Goal: Find specific page/section: Find specific page/section

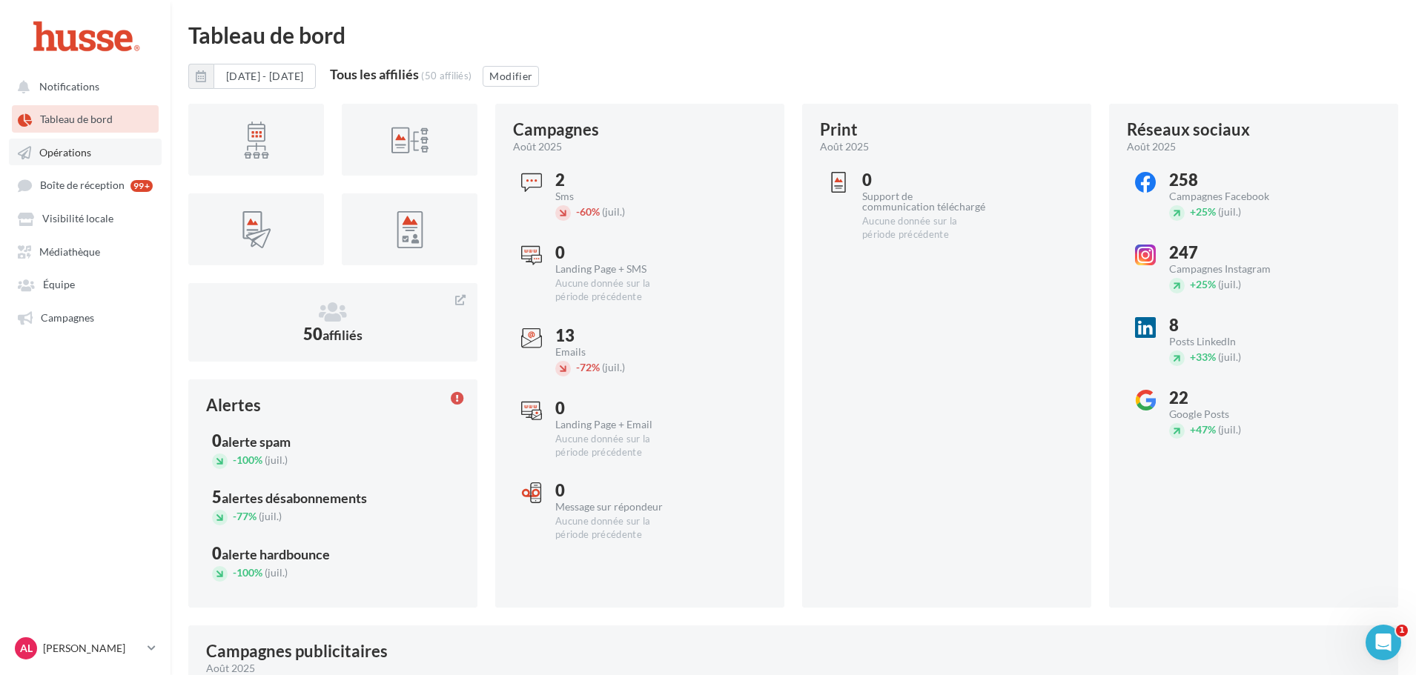
click at [61, 151] on span "Opérations" at bounding box center [65, 152] width 52 height 13
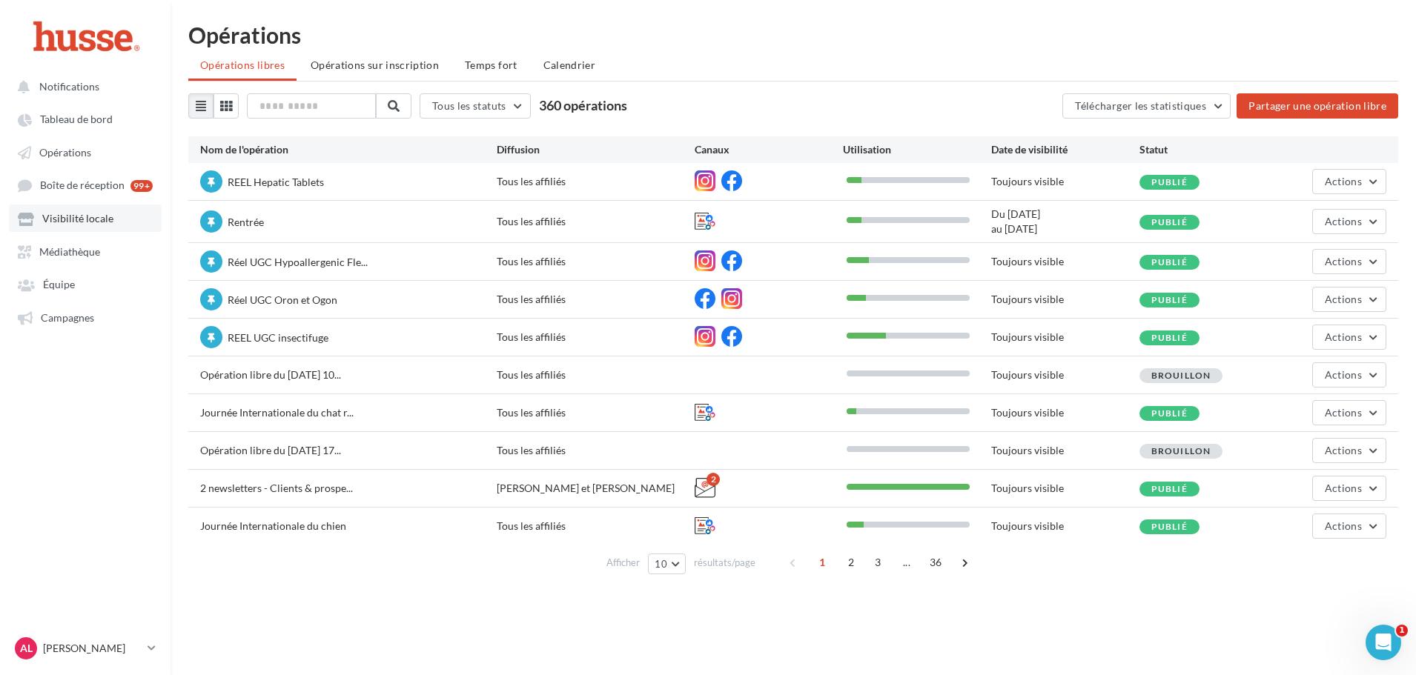
click at [86, 214] on span "Visibilité locale" at bounding box center [77, 219] width 71 height 13
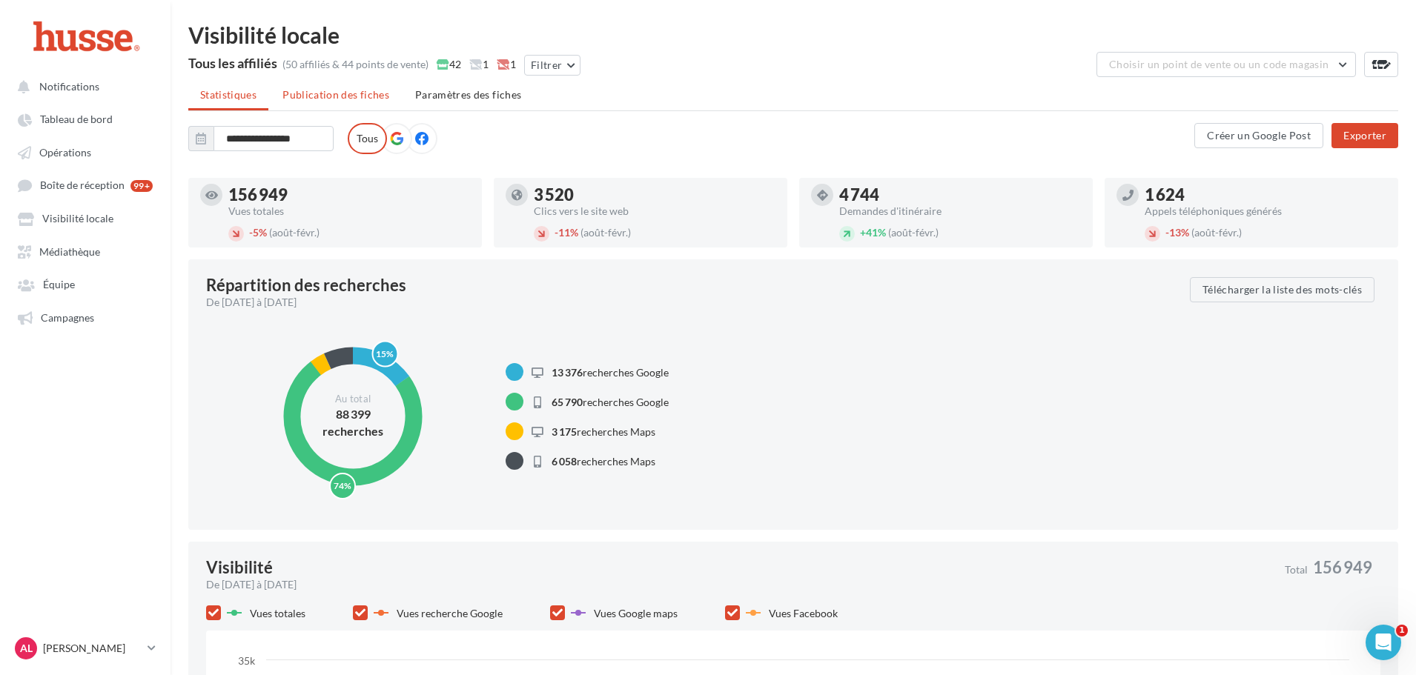
click at [317, 100] on span "Publication des fiches" at bounding box center [335, 94] width 107 height 13
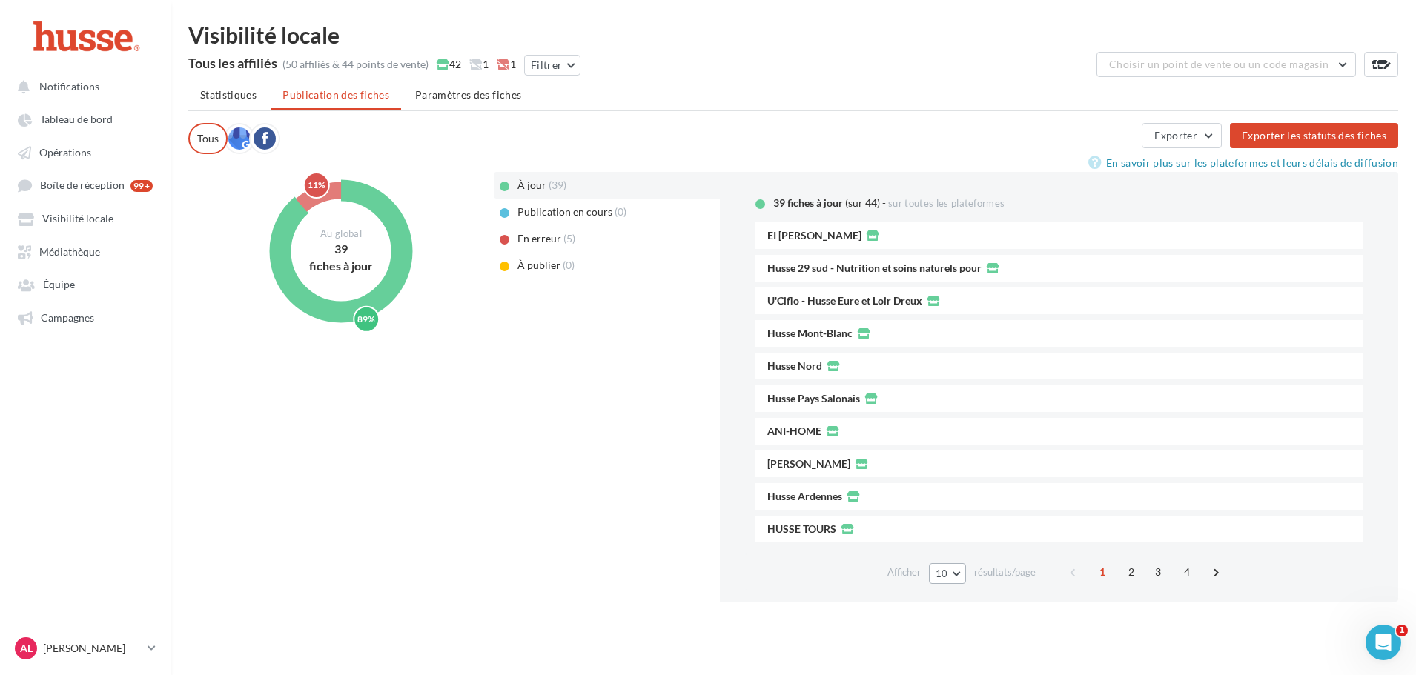
click at [961, 571] on button "10" at bounding box center [948, 574] width 38 height 21
click at [954, 554] on button "100" at bounding box center [981, 547] width 104 height 26
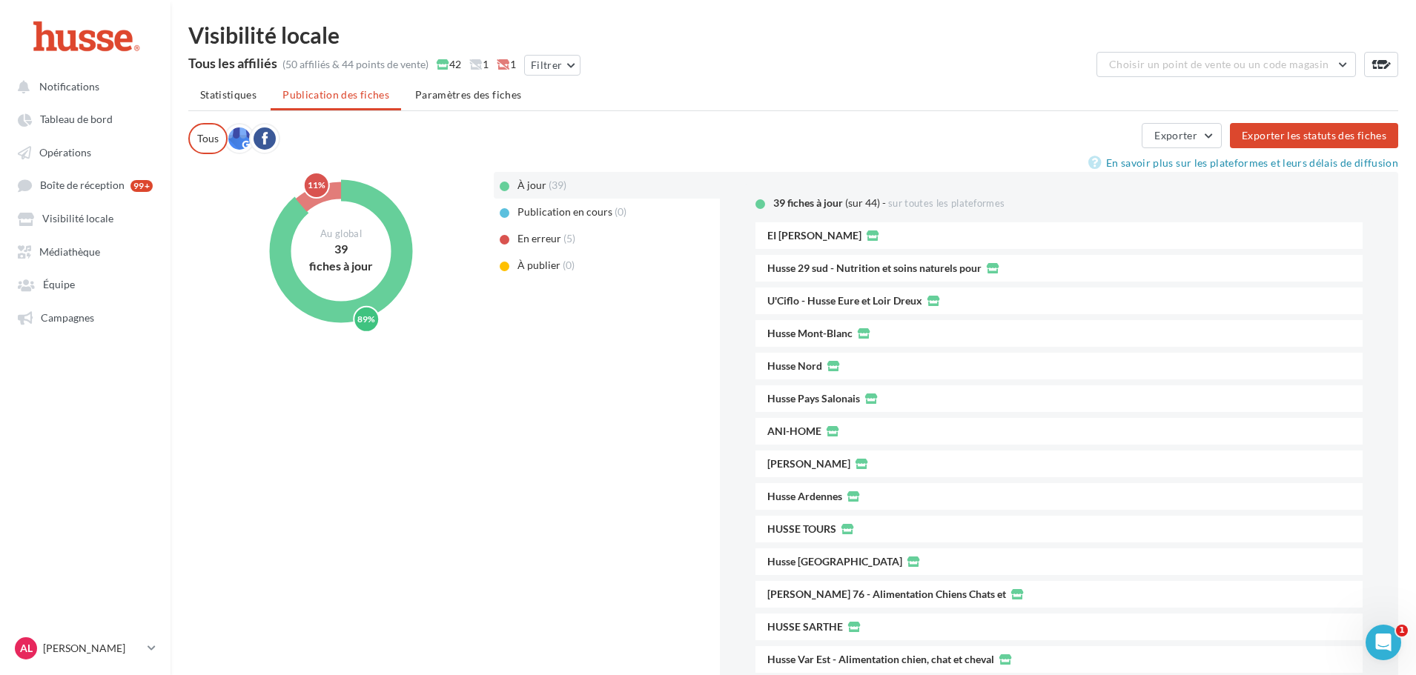
click at [547, 242] on span "En erreur" at bounding box center [540, 238] width 44 height 13
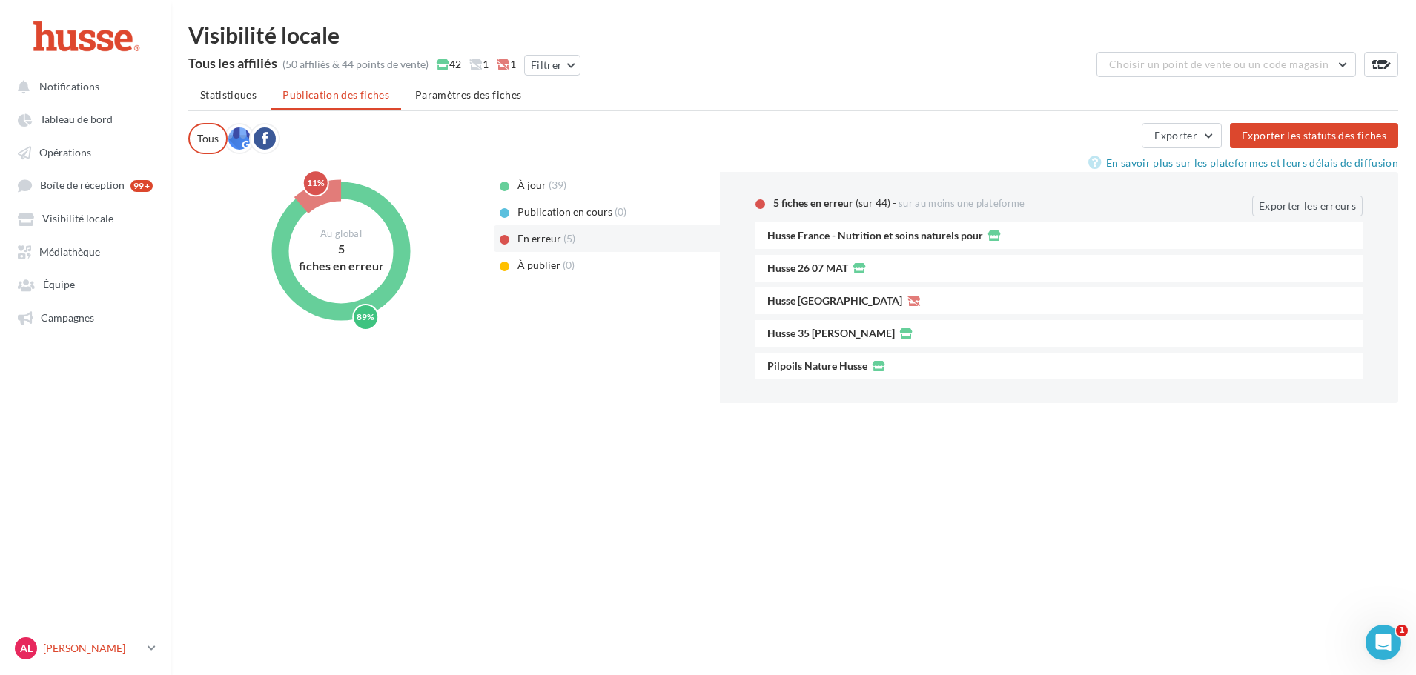
click at [145, 638] on link "AL [PERSON_NAME].l" at bounding box center [85, 649] width 147 height 28
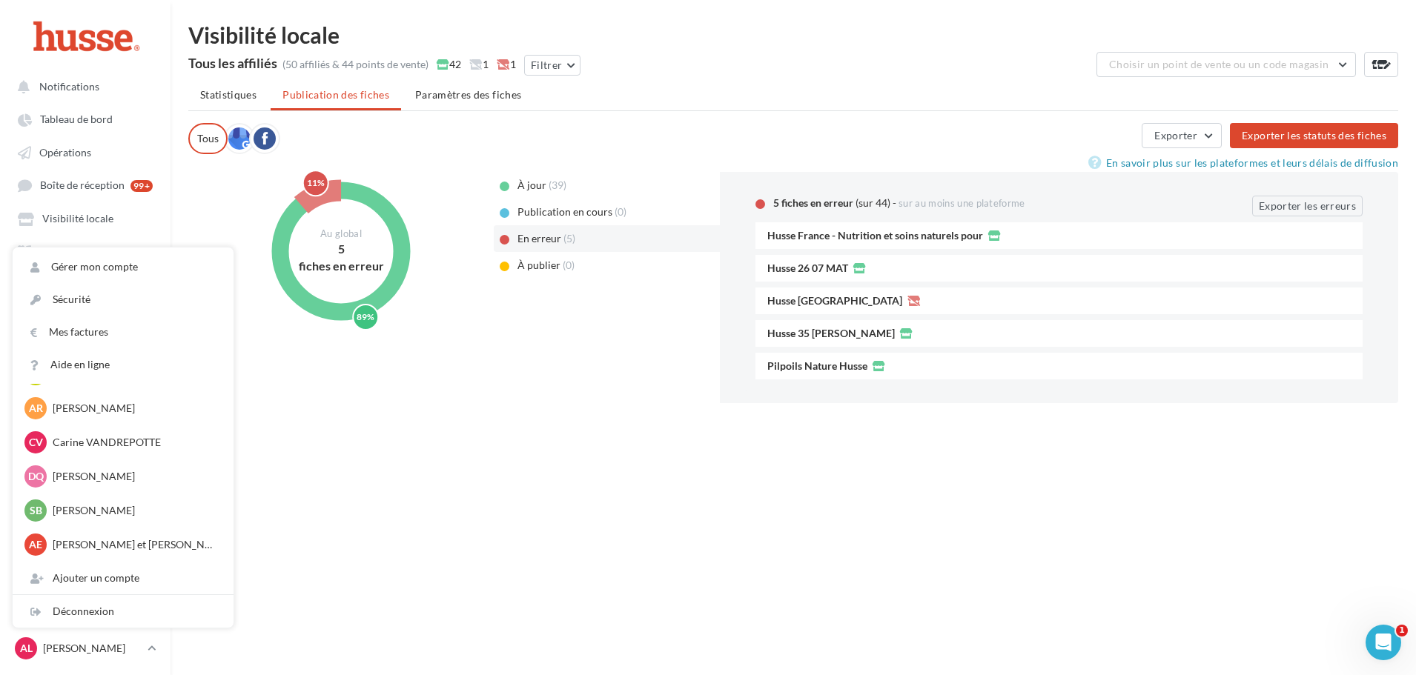
scroll to position [24, 0]
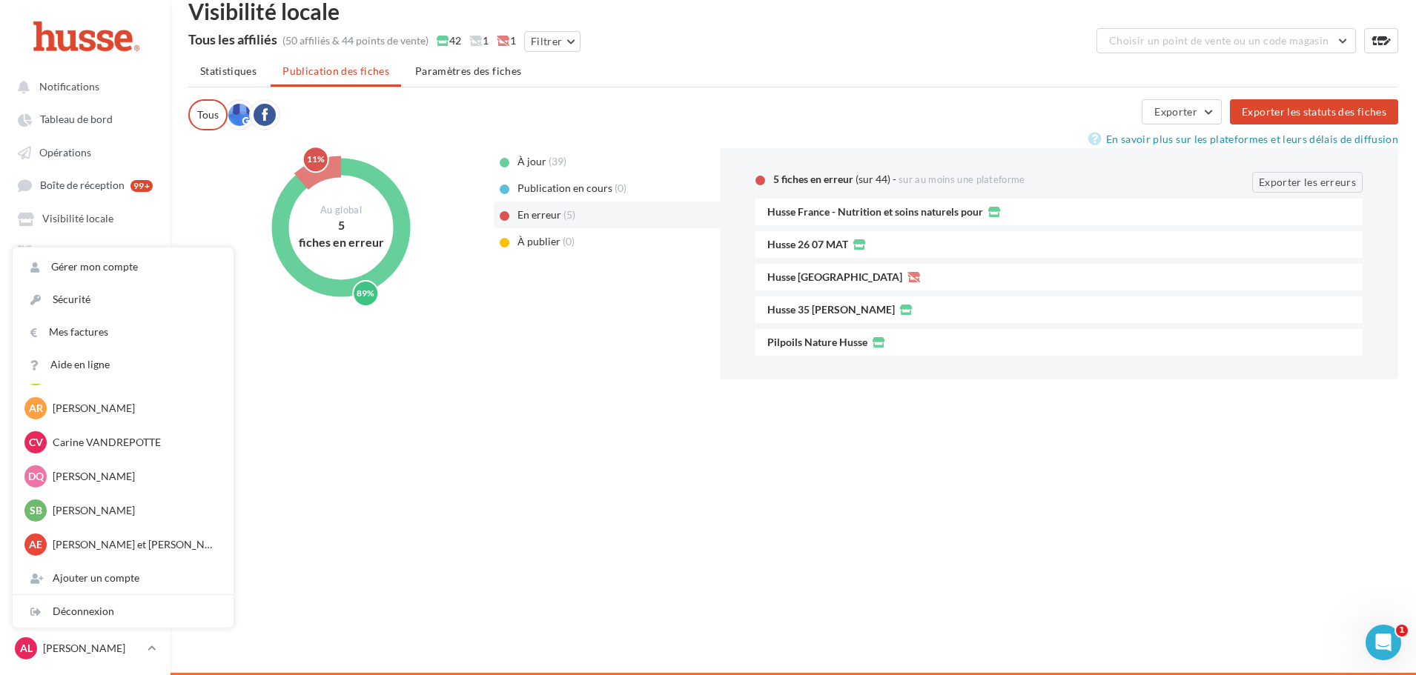
click at [424, 491] on div "Notifications Tableau de bord Opérations Équipe" at bounding box center [708, 337] width 1416 height 675
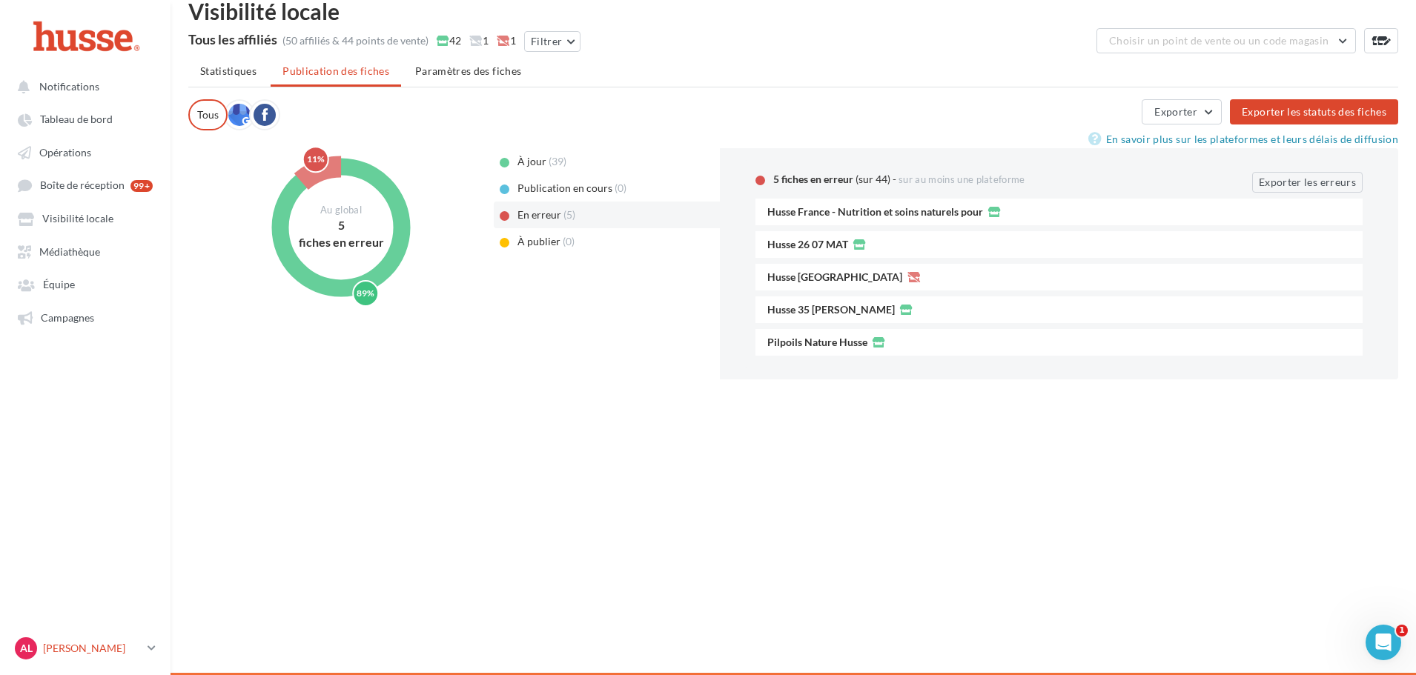
click at [149, 649] on icon at bounding box center [152, 648] width 8 height 13
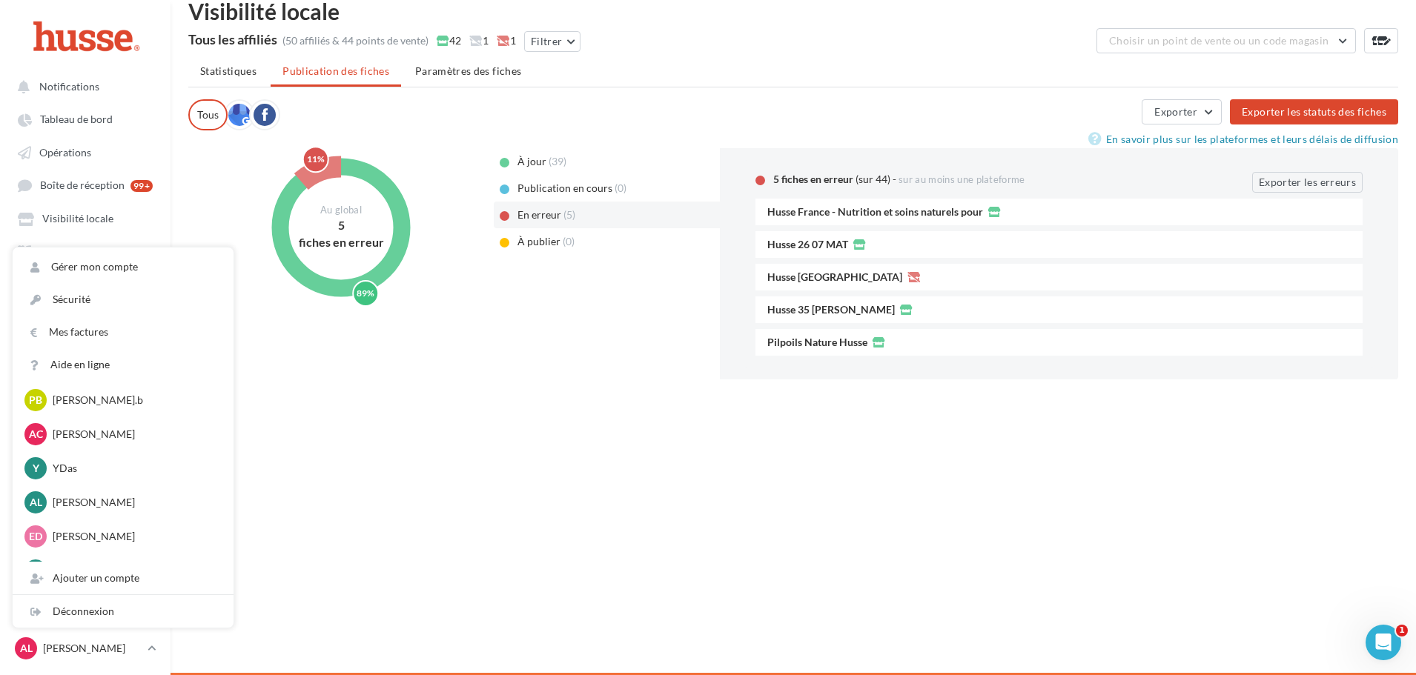
scroll to position [519, 0]
click at [617, 589] on div "Notifications Tableau de bord Opérations Équipe" at bounding box center [708, 337] width 1416 height 675
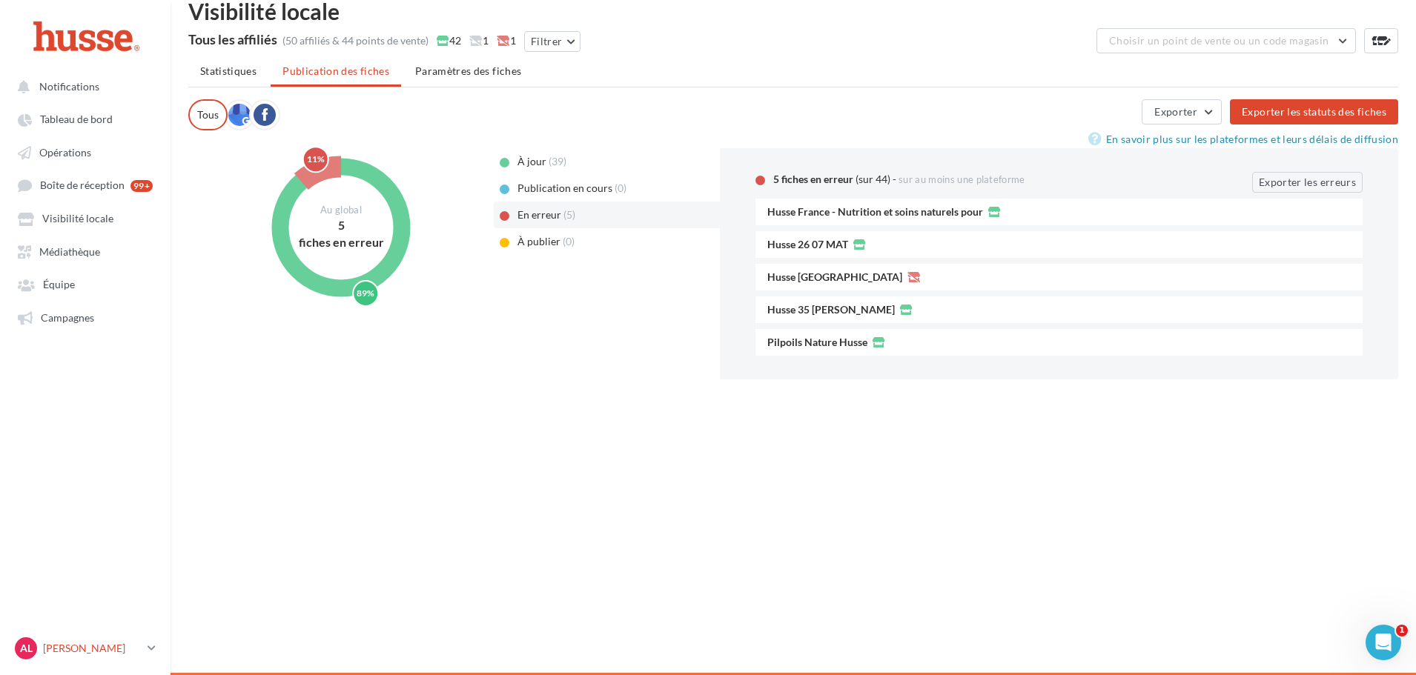
click at [143, 642] on link "AL [PERSON_NAME].l" at bounding box center [85, 649] width 147 height 28
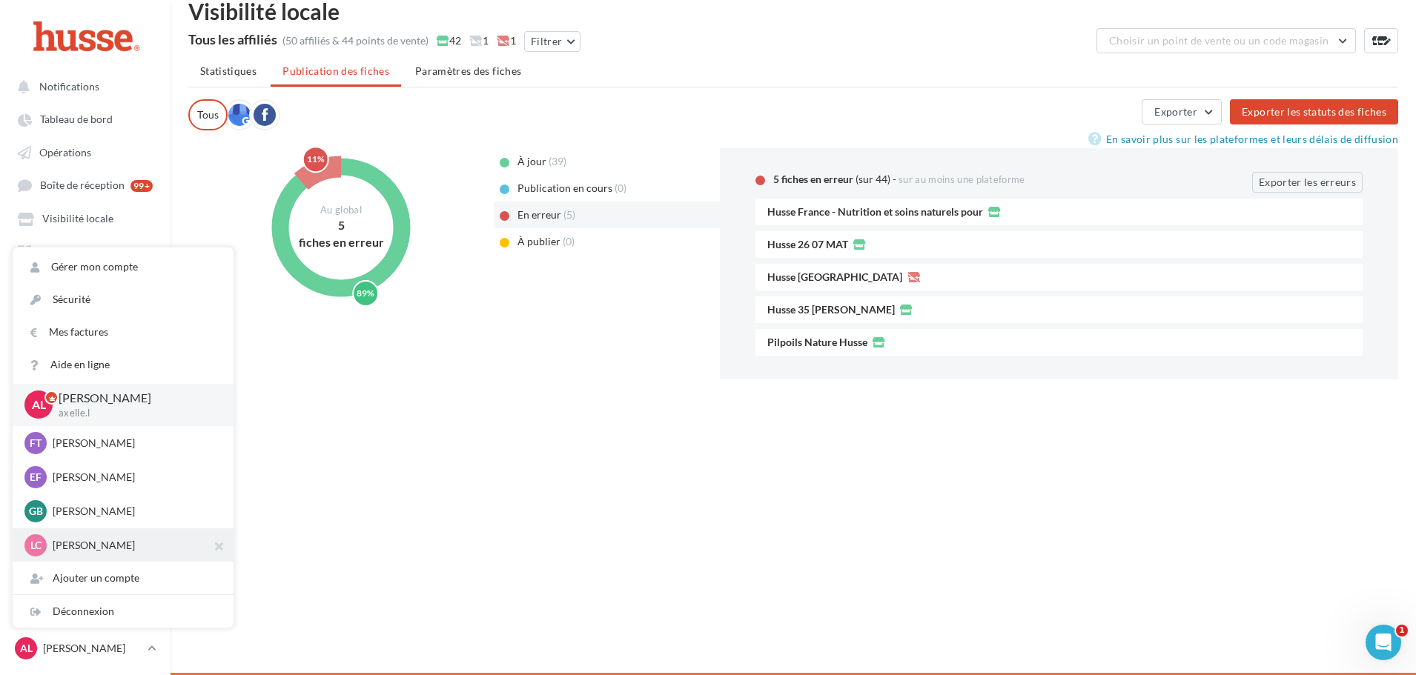
click at [99, 538] on p "[PERSON_NAME]" at bounding box center [134, 545] width 163 height 15
